Goal: Task Accomplishment & Management: Use online tool/utility

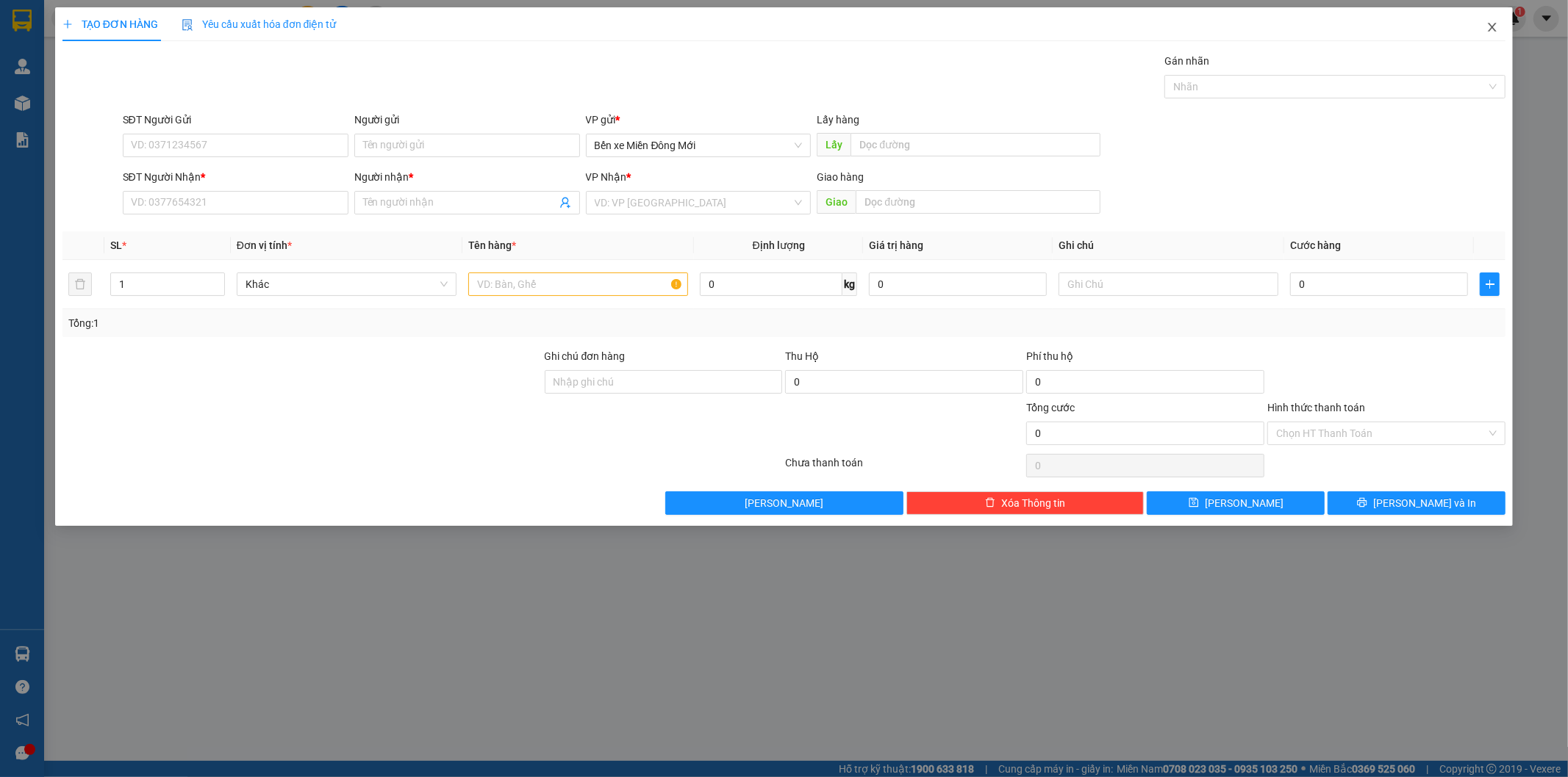
click at [1494, 31] on icon "close" at bounding box center [1492, 27] width 12 height 12
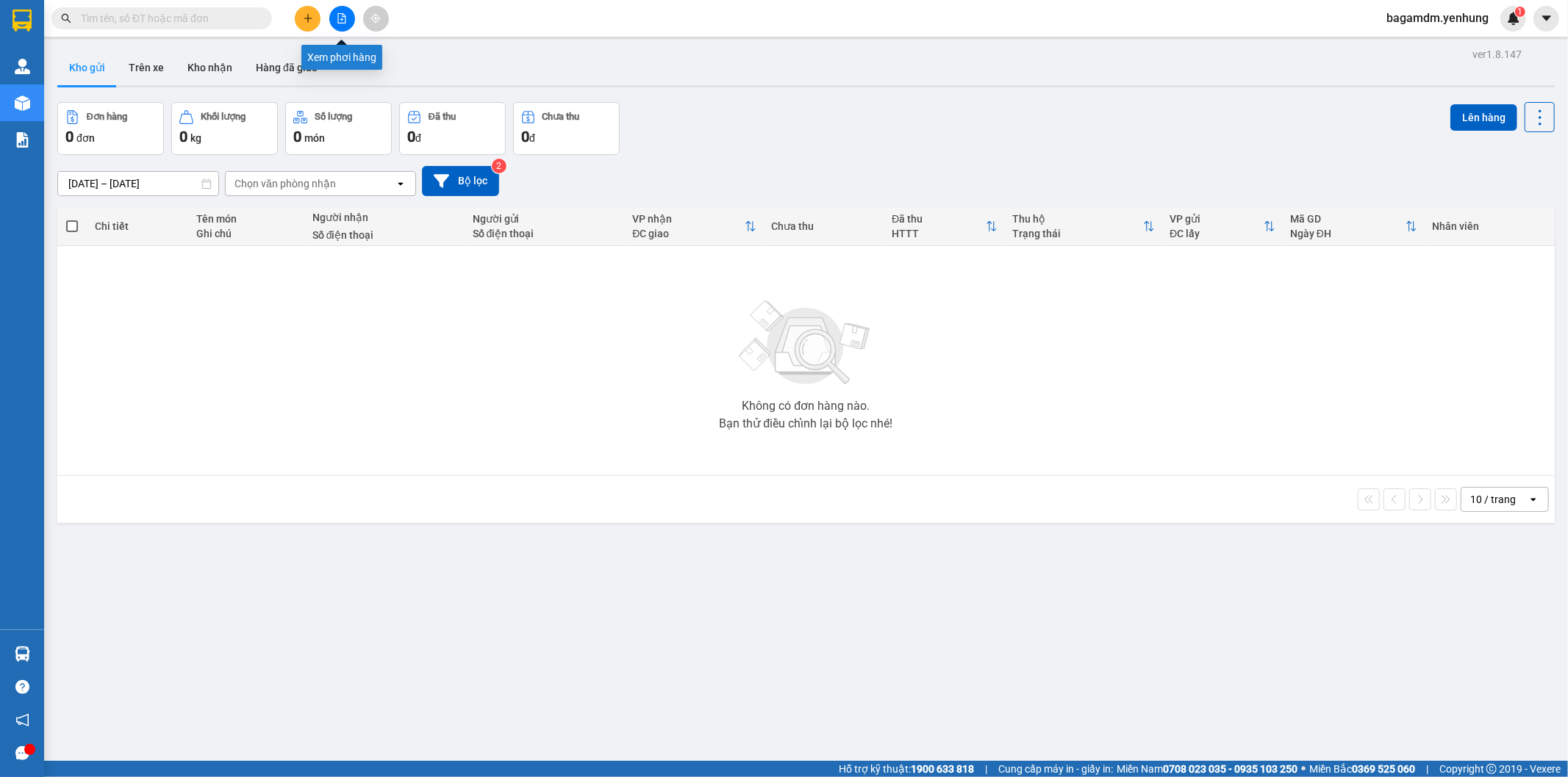
click at [348, 18] on button at bounding box center [342, 19] width 26 height 26
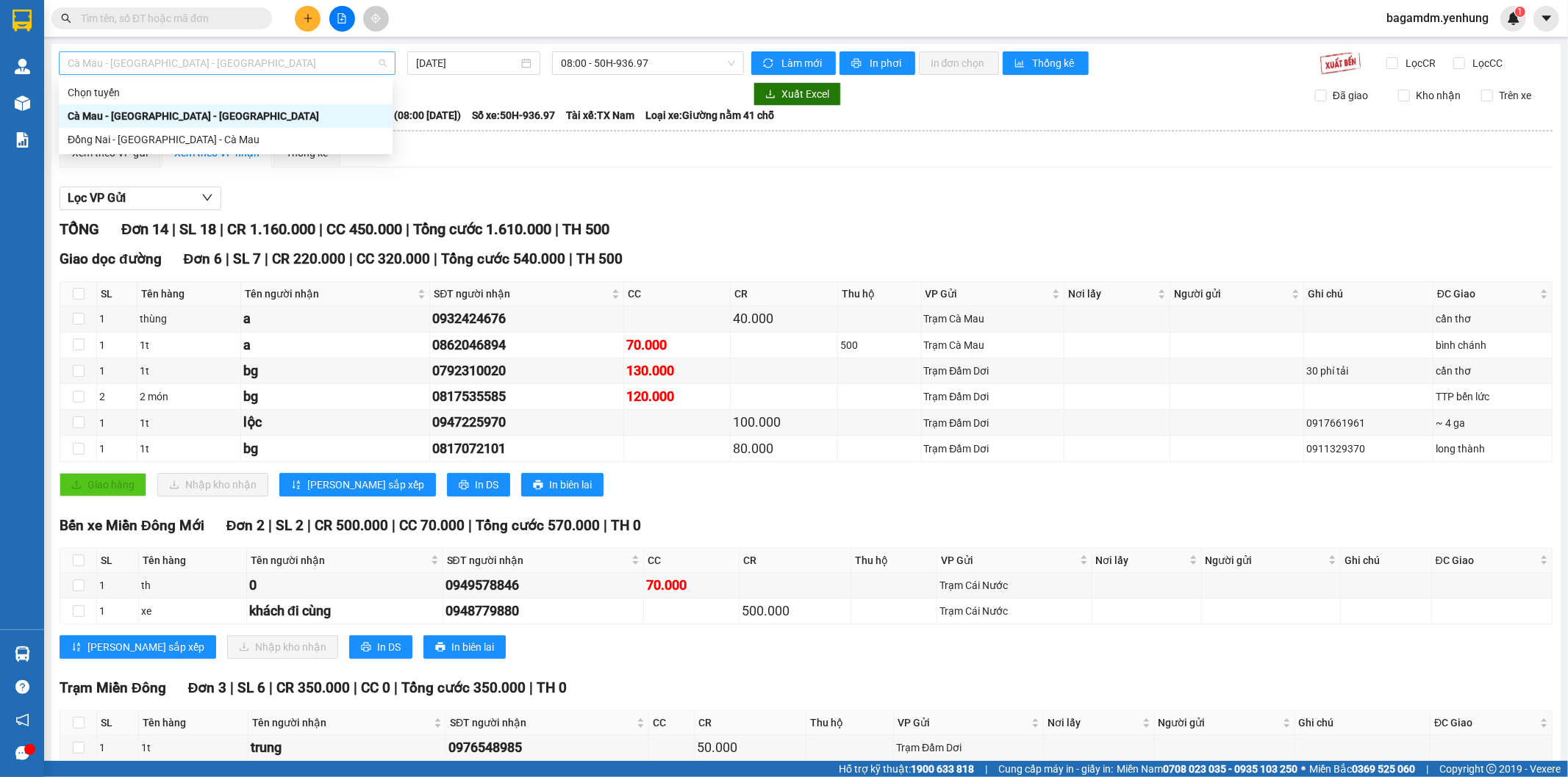
click at [241, 69] on span "Cà Mau - [GEOGRAPHIC_DATA] - [GEOGRAPHIC_DATA]" at bounding box center [227, 63] width 319 height 22
click at [136, 141] on div "Đồng Nai - [GEOGRAPHIC_DATA] - Cà Mau" at bounding box center [225, 140] width 316 height 16
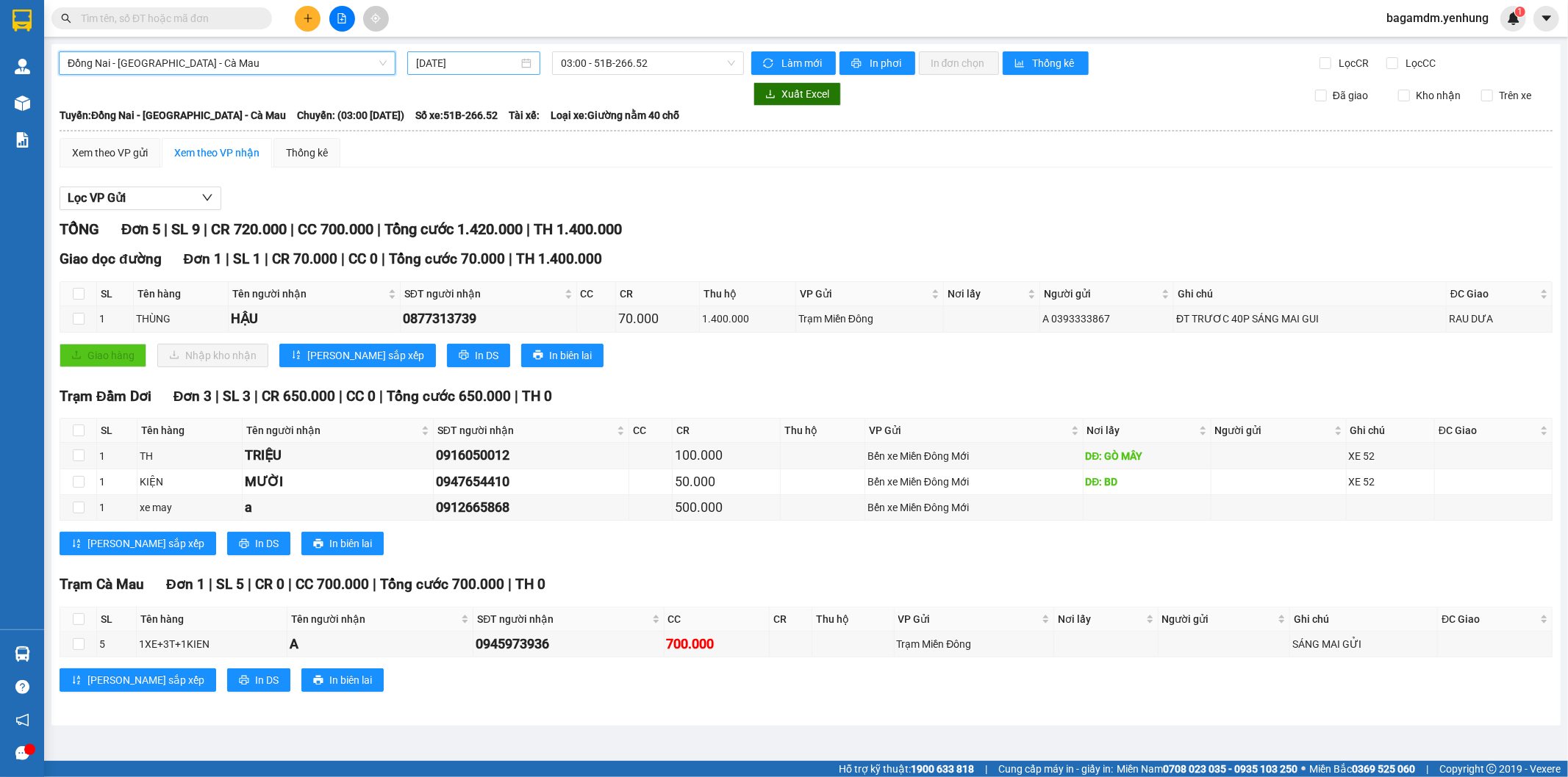
click at [468, 57] on input "[DATE]" at bounding box center [467, 63] width 102 height 16
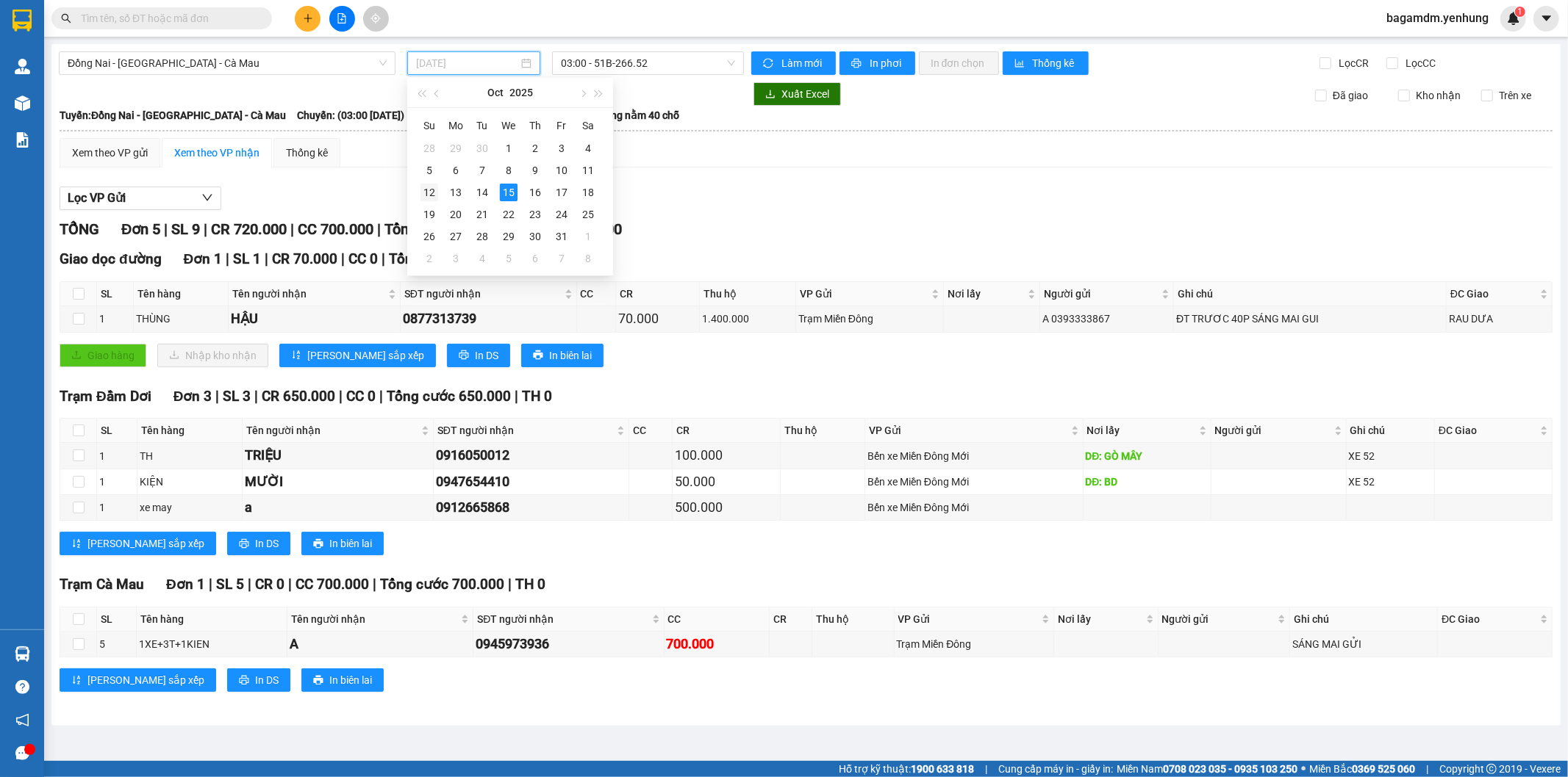
click at [437, 195] on div "12" at bounding box center [429, 193] width 18 height 18
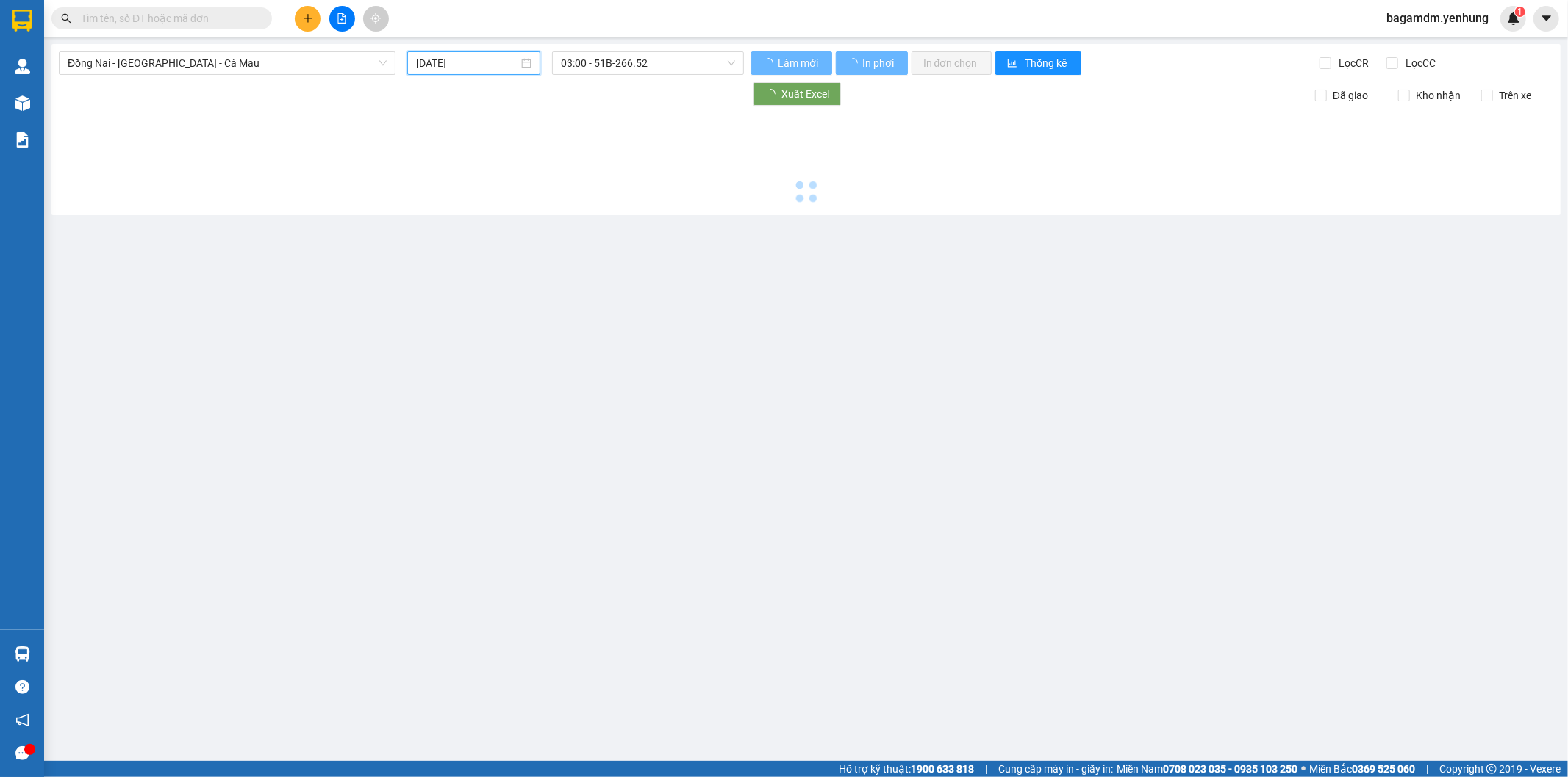
type input "12/10/2025"
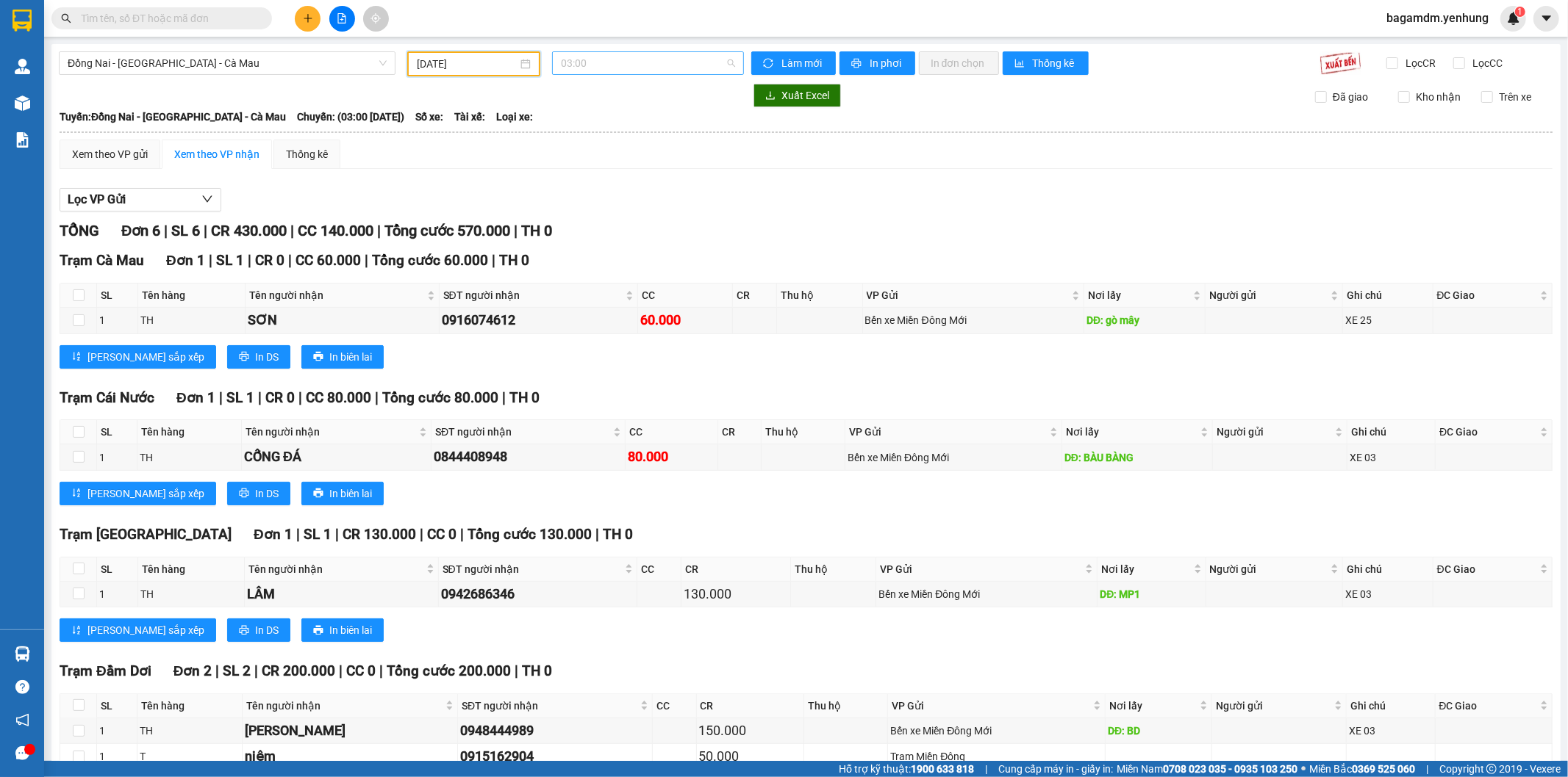
click at [634, 63] on span "03:00" at bounding box center [646, 63] width 173 height 22
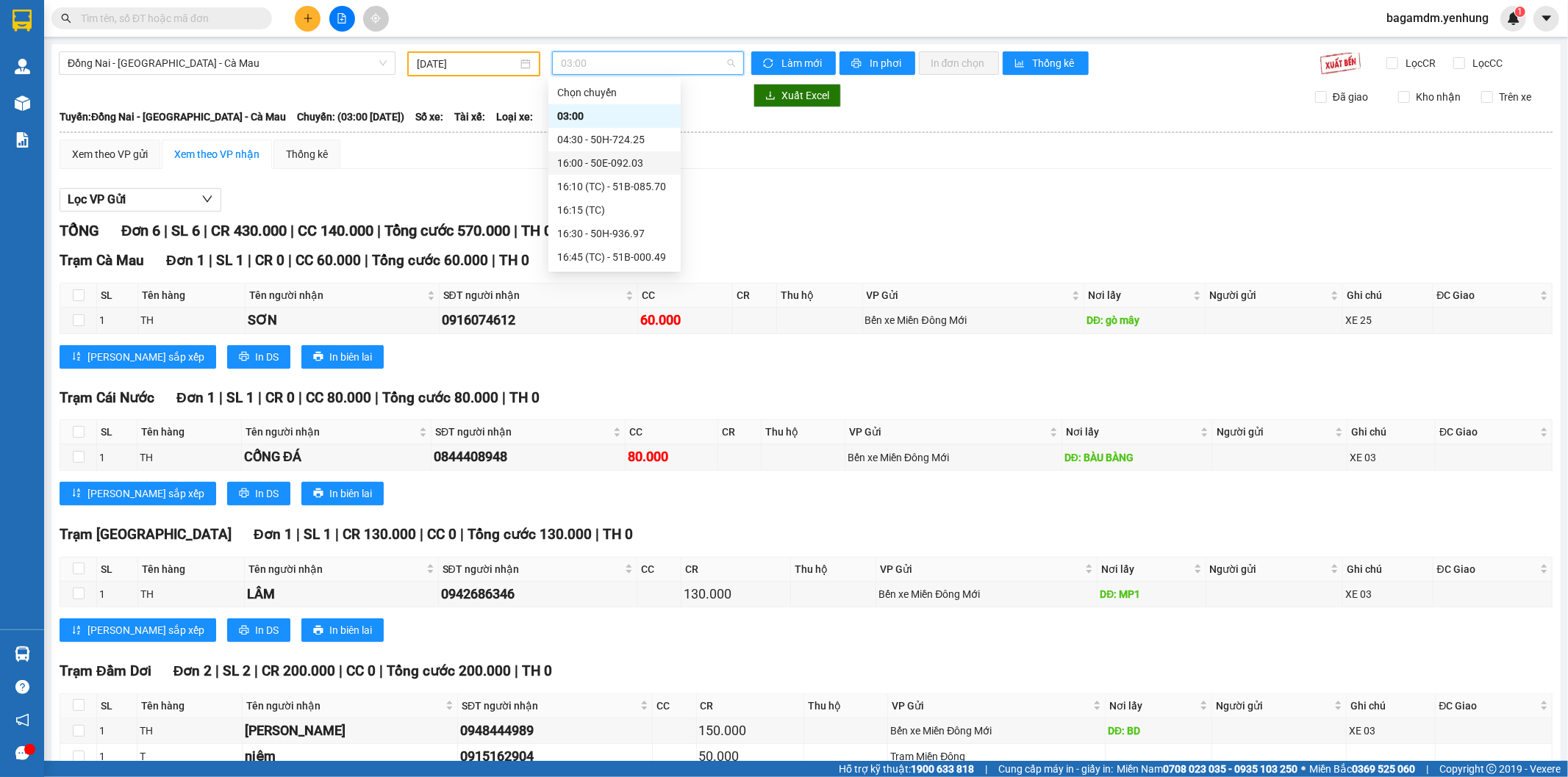
click at [600, 156] on div "16:00 - 50E-092.03" at bounding box center [614, 163] width 115 height 16
